Goal: Task Accomplishment & Management: Manage account settings

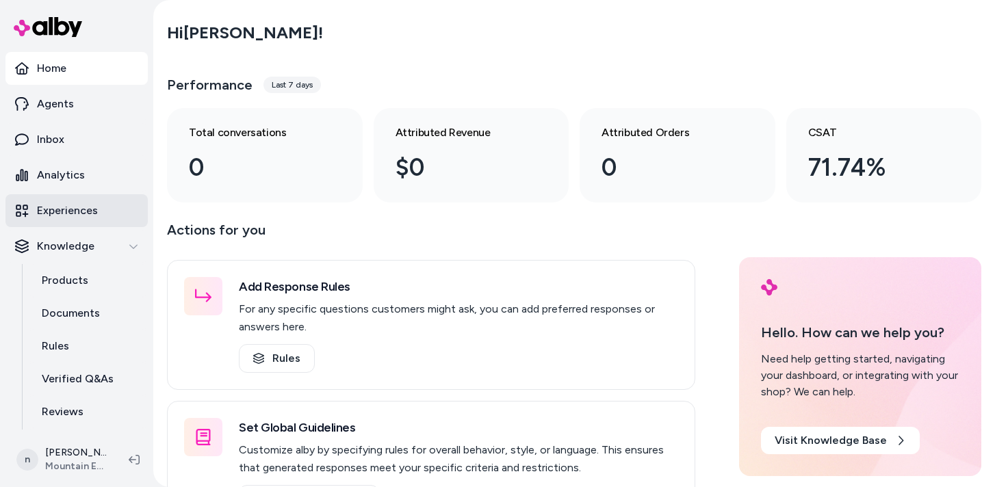
click at [73, 207] on p "Experiences" at bounding box center [67, 211] width 61 height 16
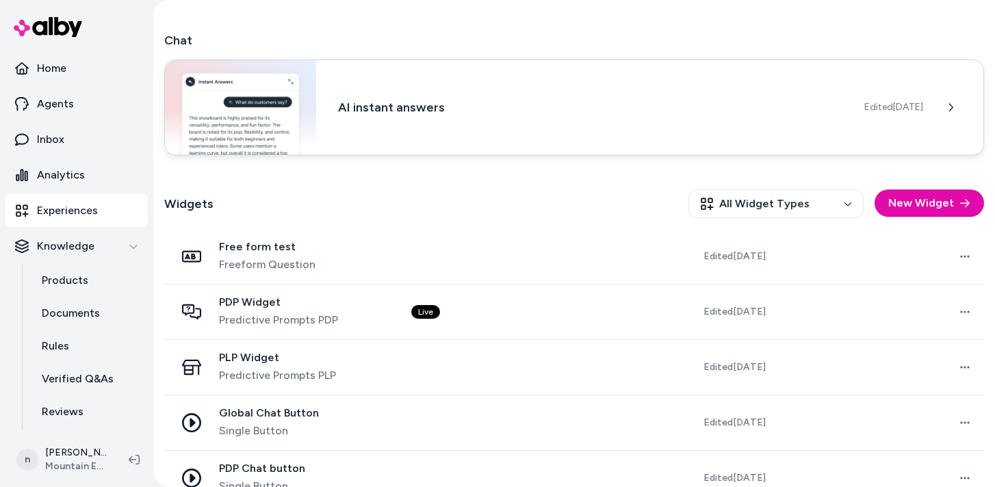
scroll to position [317, 0]
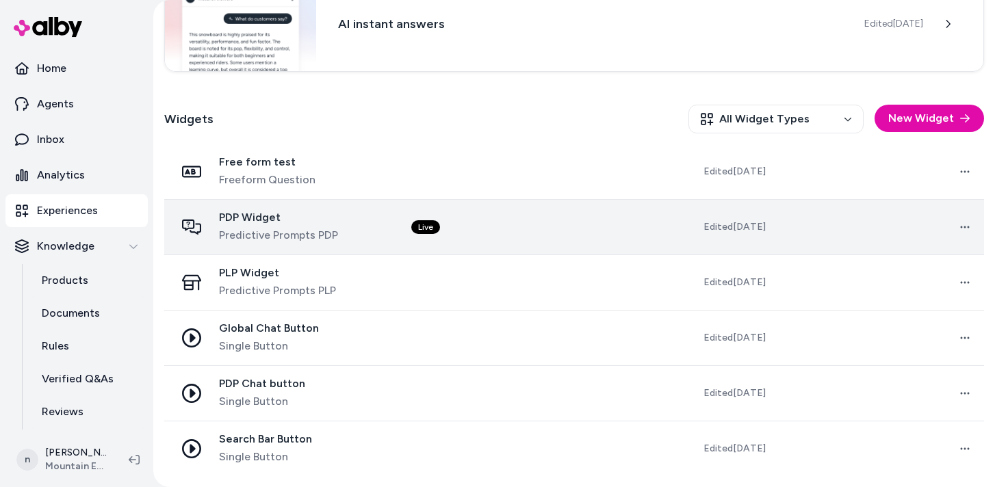
click at [298, 213] on span "PDP Widget" at bounding box center [278, 218] width 119 height 14
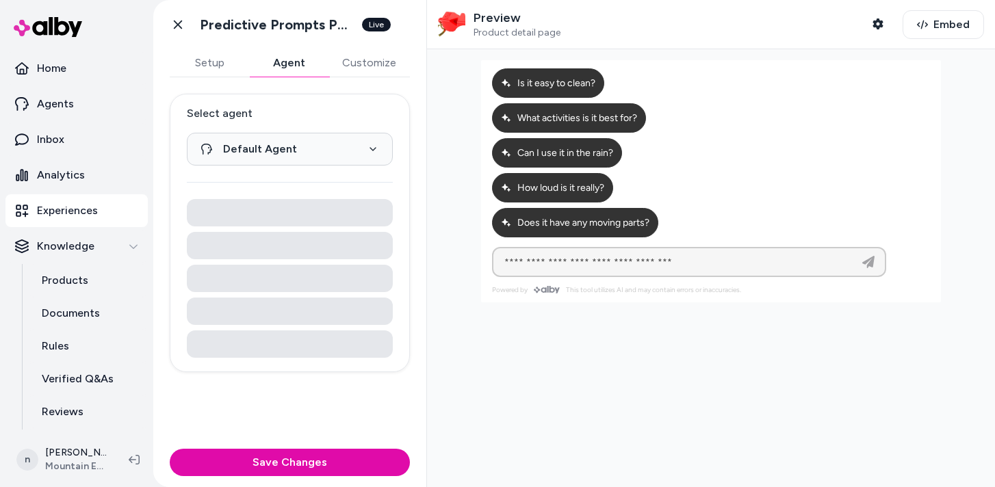
click at [278, 65] on button "Agent" at bounding box center [288, 62] width 79 height 27
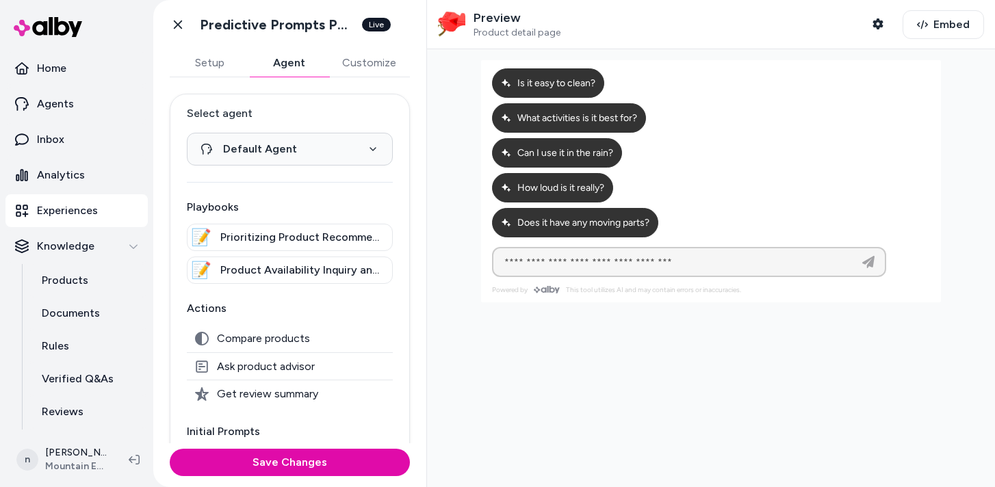
click at [359, 63] on button "Customize" at bounding box center [368, 62] width 81 height 27
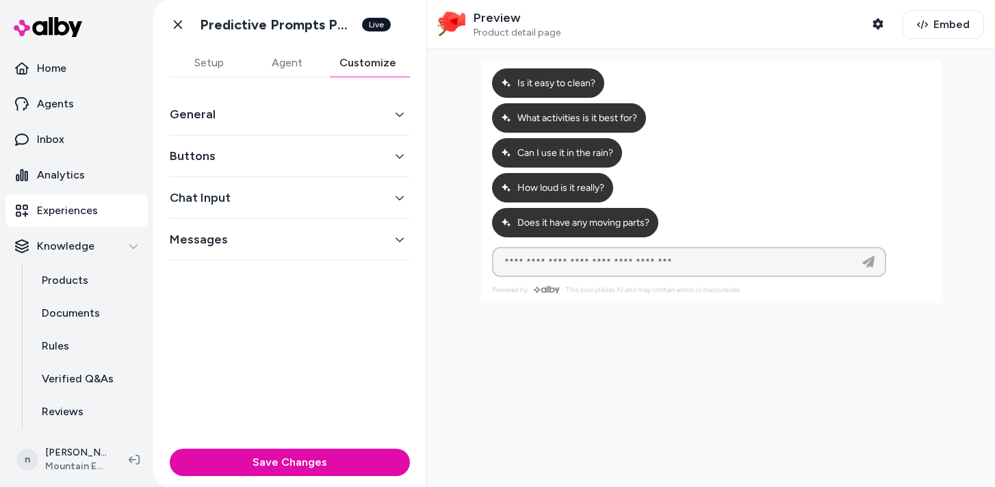
click at [360, 115] on button "General" at bounding box center [290, 114] width 240 height 19
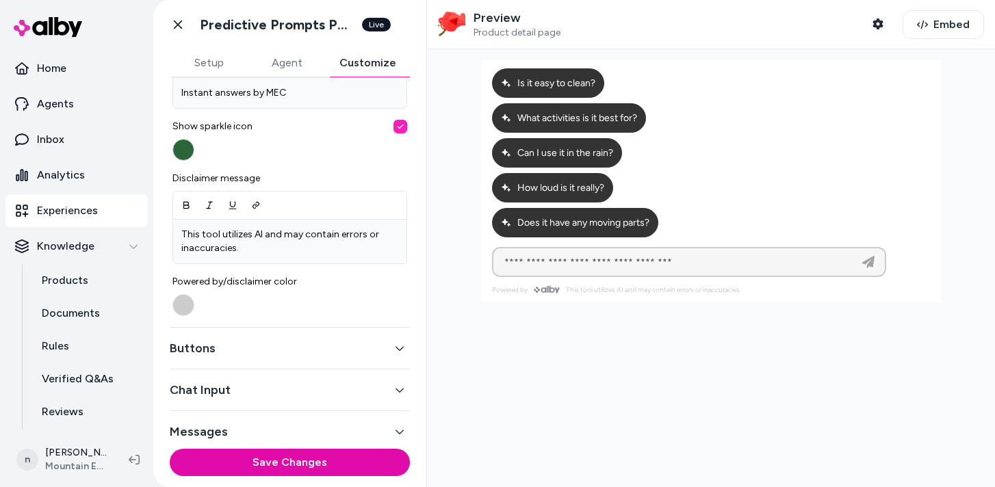
scroll to position [511, 0]
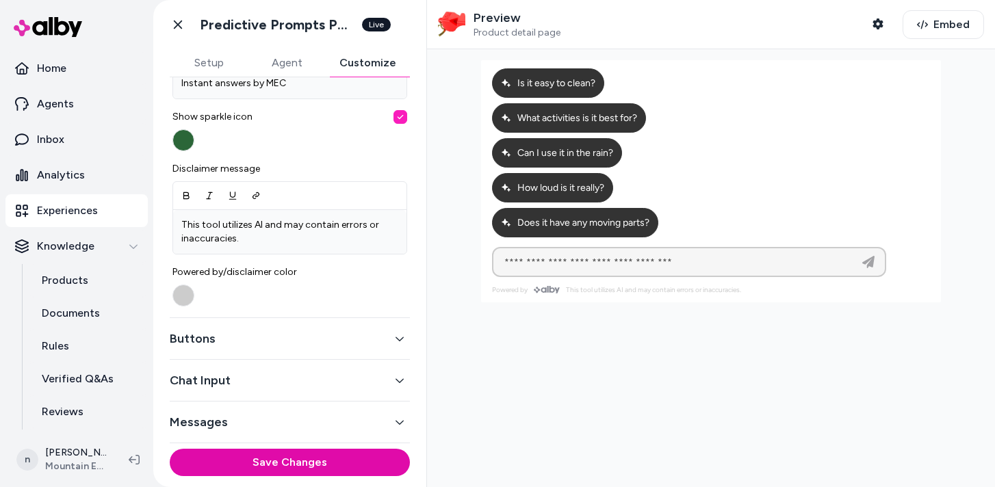
click at [361, 416] on button "Messages" at bounding box center [290, 422] width 240 height 19
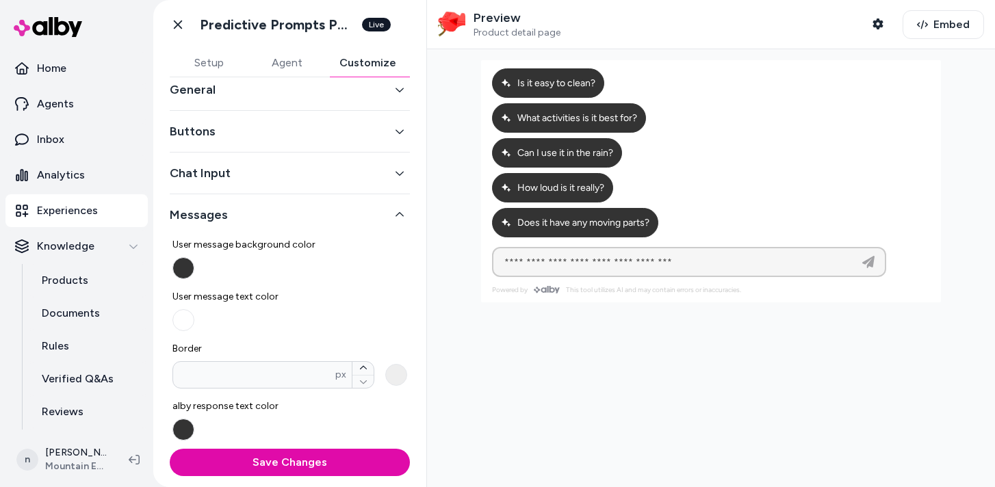
scroll to position [0, 0]
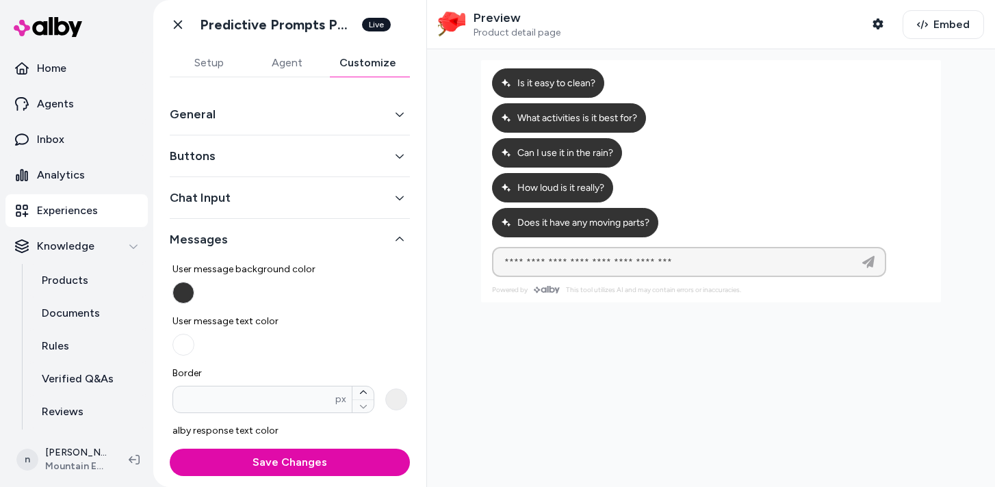
click at [333, 201] on button "Chat Input" at bounding box center [290, 197] width 240 height 19
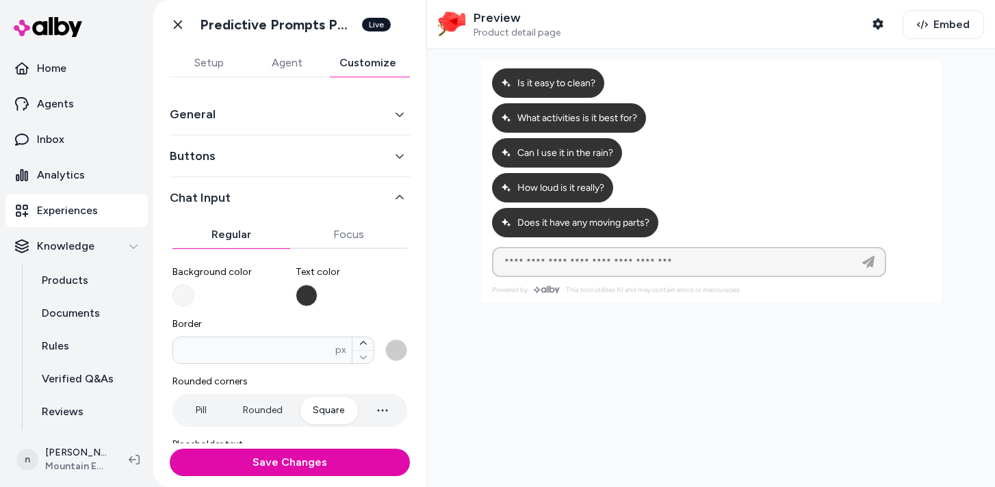
click at [320, 157] on button "Buttons" at bounding box center [290, 155] width 240 height 19
